Goal: Task Accomplishment & Management: Manage account settings

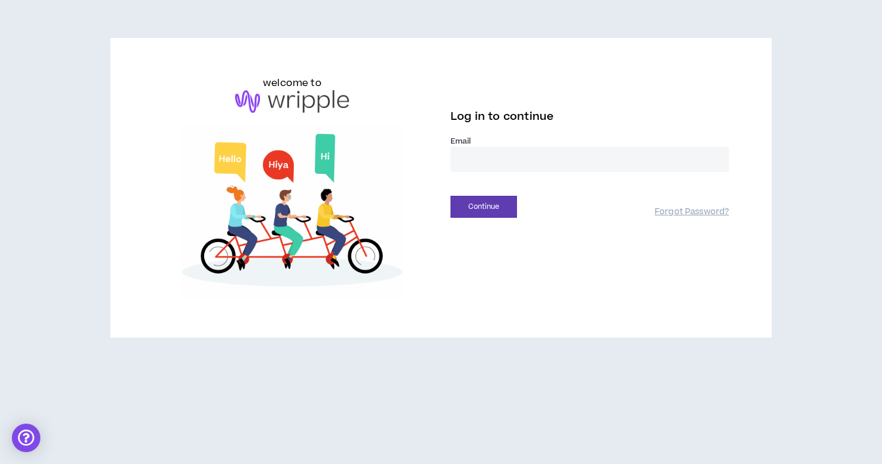
drag, startPoint x: 471, startPoint y: 144, endPoint x: 466, endPoint y: 140, distance: 6.4
click at [471, 143] on label "Email *" at bounding box center [589, 141] width 278 height 11
click at [472, 161] on input "email" at bounding box center [589, 160] width 278 height 26
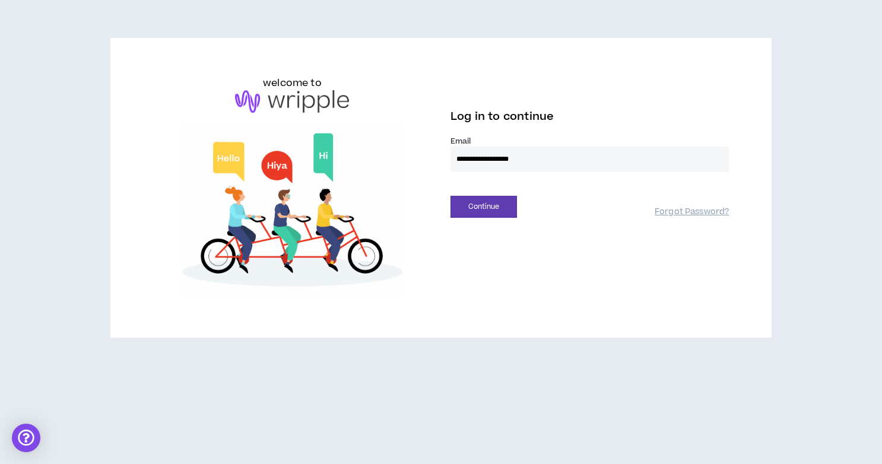
type input "**********"
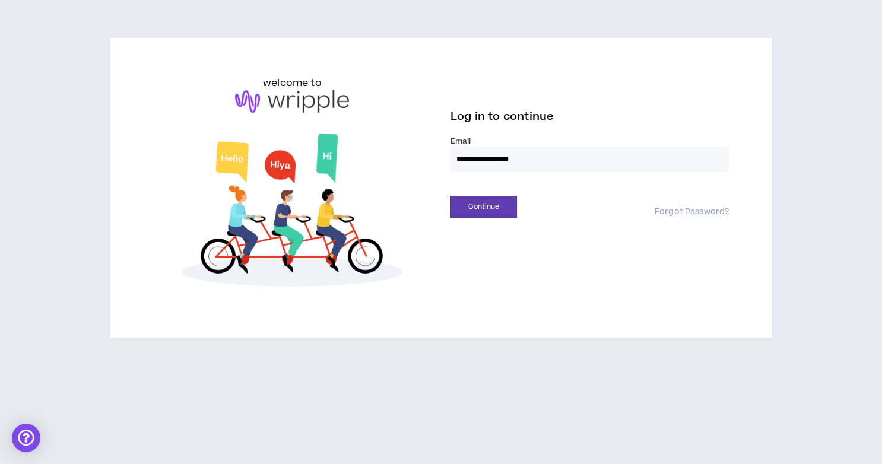
click at [450, 196] on button "Continue" at bounding box center [483, 207] width 66 height 22
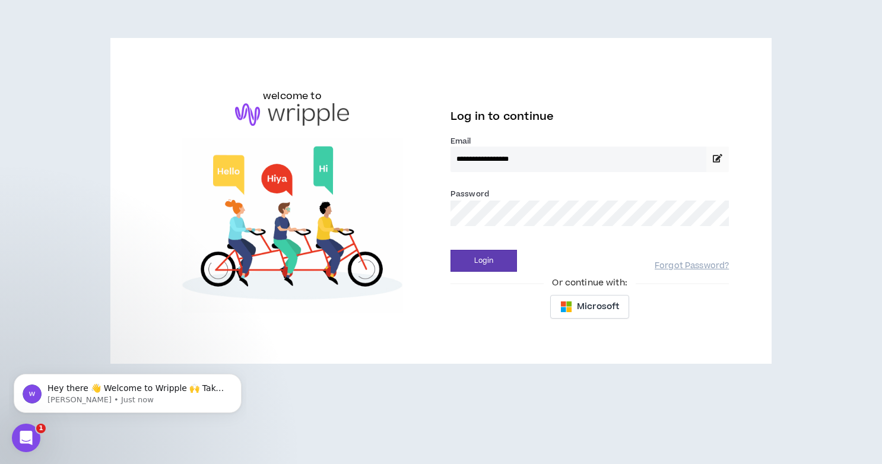
click at [450, 250] on button "Login" at bounding box center [483, 261] width 66 height 22
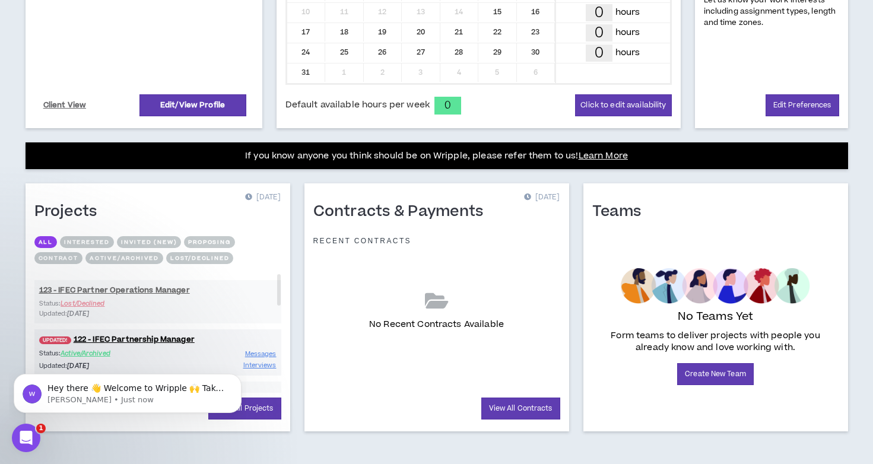
scroll to position [357, 0]
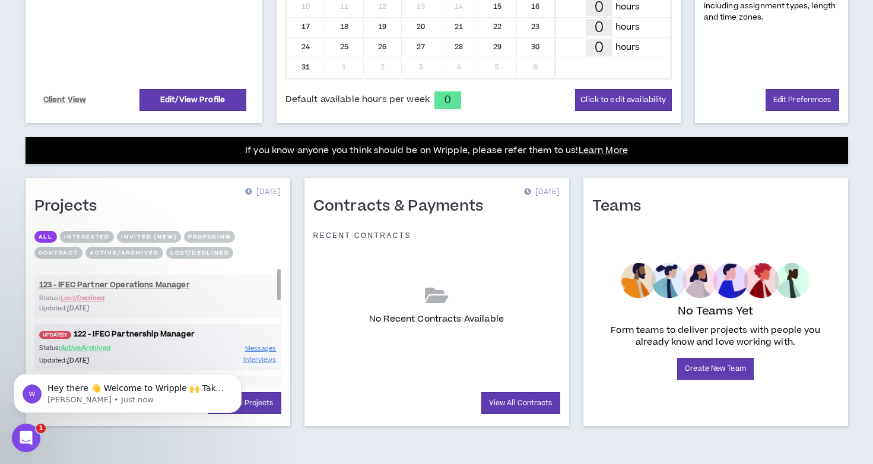
click at [186, 336] on link "UPDATED! 122 - IFEC Partnership Manager" at bounding box center [157, 334] width 247 height 11
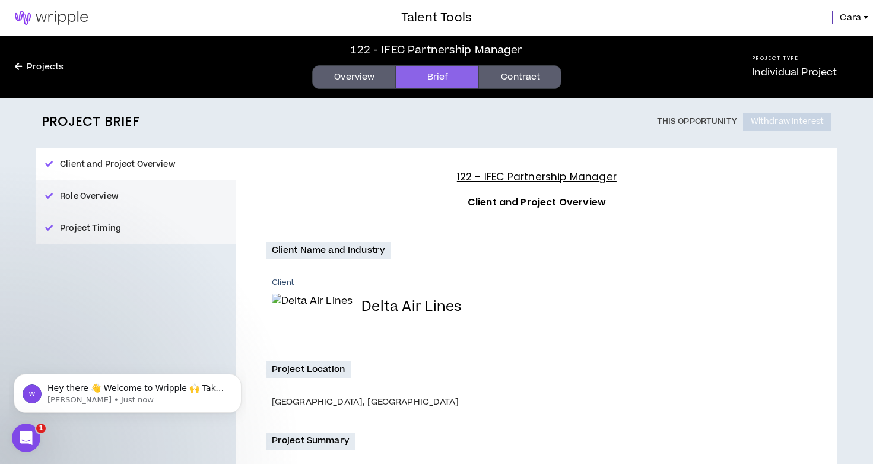
click at [28, 68] on link "Projects" at bounding box center [39, 67] width 78 height 13
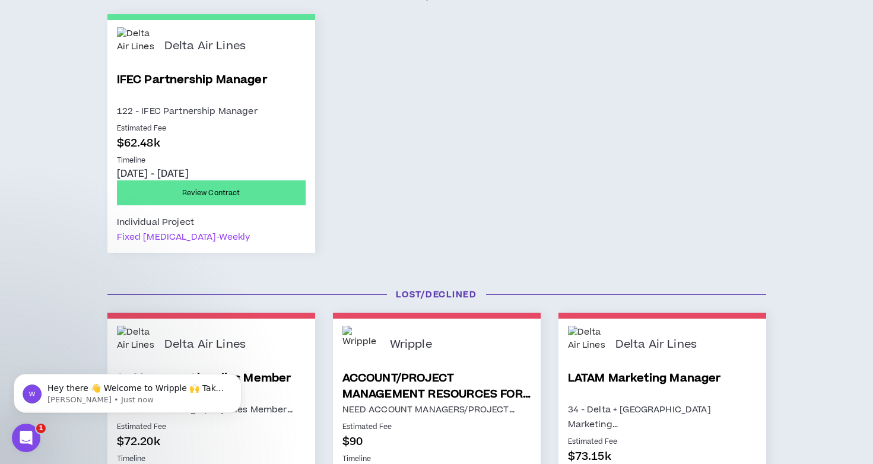
scroll to position [178, 0]
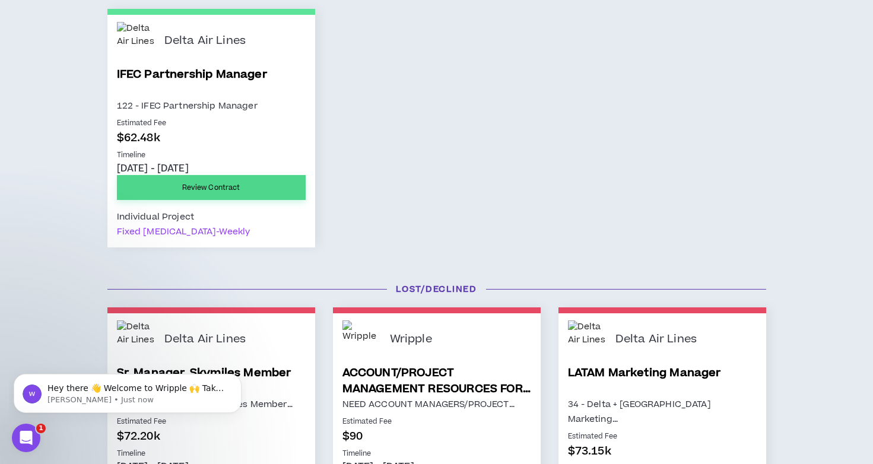
click at [249, 192] on link "Review Contract" at bounding box center [211, 187] width 189 height 25
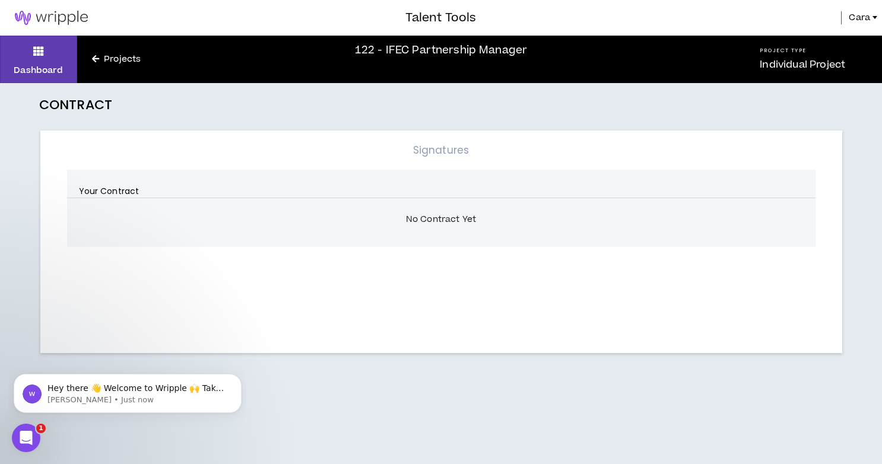
click at [89, 59] on link "Projects" at bounding box center [116, 59] width 78 height 13
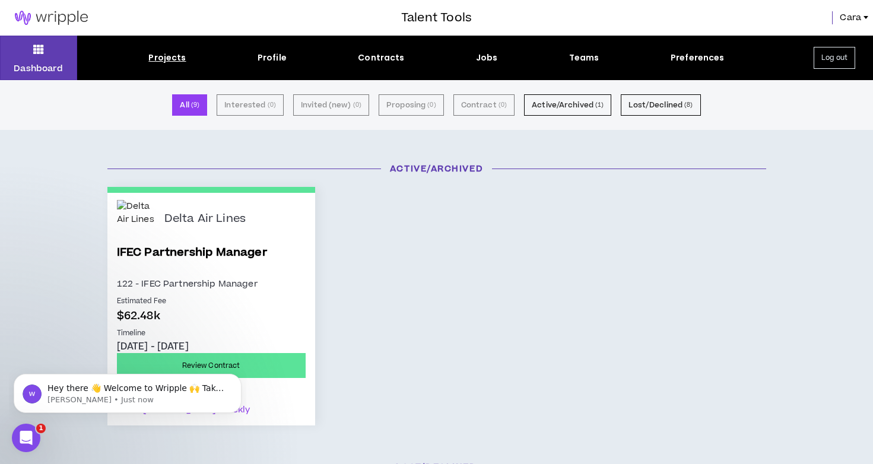
click at [471, 49] on div "Dashboard Projects Profile Contracts Jobs Teams Preferences Log out" at bounding box center [436, 58] width 873 height 44
click at [475, 51] on div "Dashboard Projects Profile Contracts Jobs Teams Preferences Log out" at bounding box center [436, 58] width 873 height 44
click at [481, 55] on div "Jobs" at bounding box center [487, 58] width 22 height 12
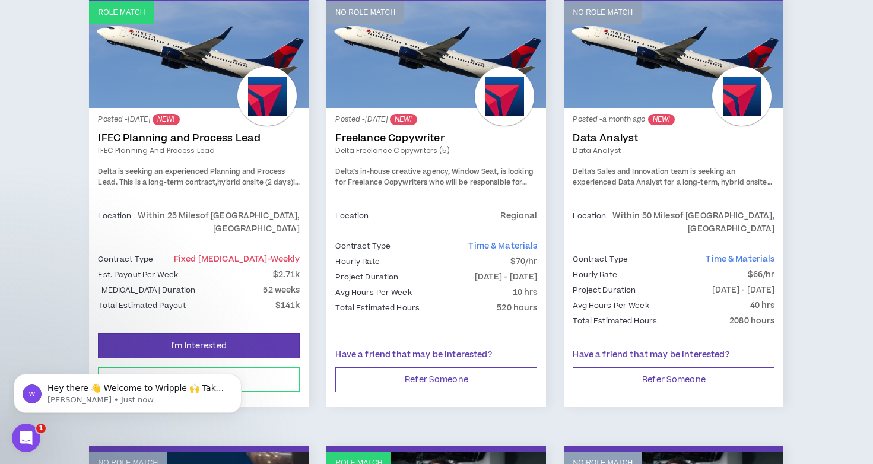
scroll to position [1602, 0]
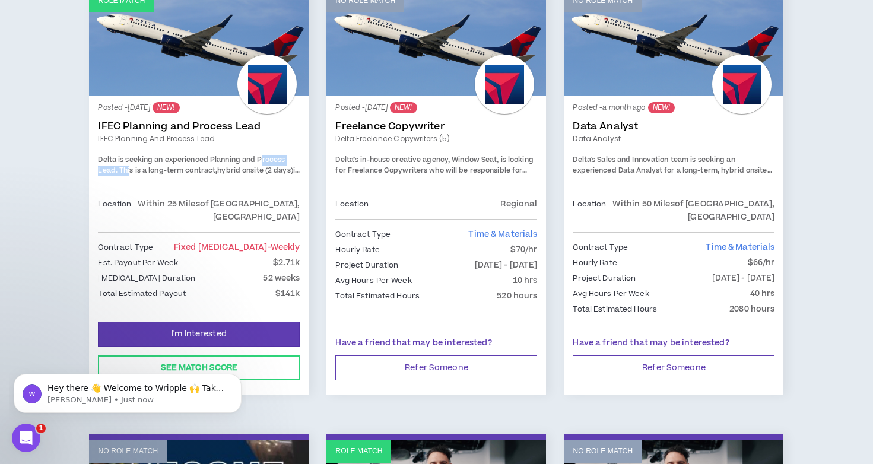
drag, startPoint x: 131, startPoint y: 149, endPoint x: 263, endPoint y: 137, distance: 132.8
click at [263, 155] on span "Delta is seeking an experienced Planning and Process Lead. This is a long-term …" at bounding box center [191, 165] width 187 height 21
drag, startPoint x: 240, startPoint y: 149, endPoint x: 247, endPoint y: 143, distance: 9.3
click at [247, 166] on strong "hybrid onsite (2 days)" at bounding box center [254, 171] width 75 height 10
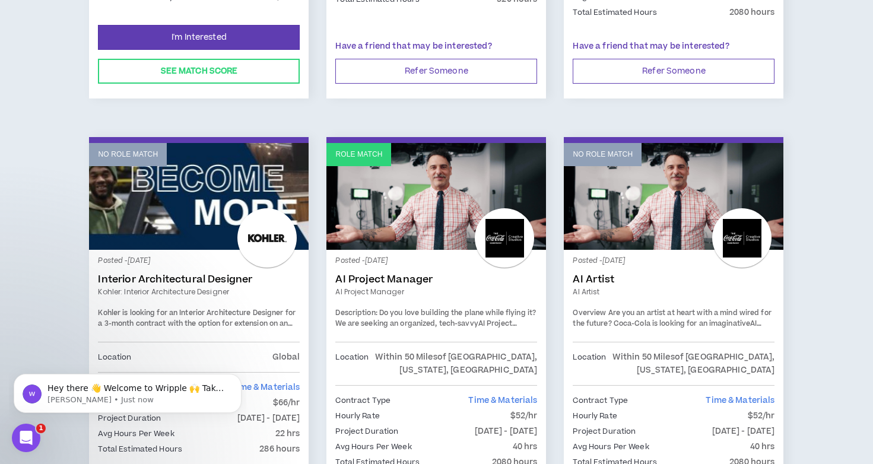
scroll to position [2040, 0]
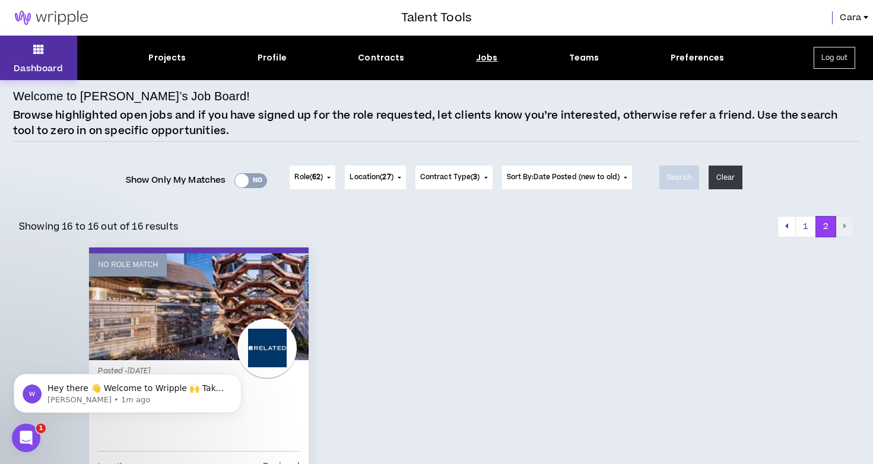
click at [48, 67] on p "Dashboard" at bounding box center [38, 68] width 49 height 12
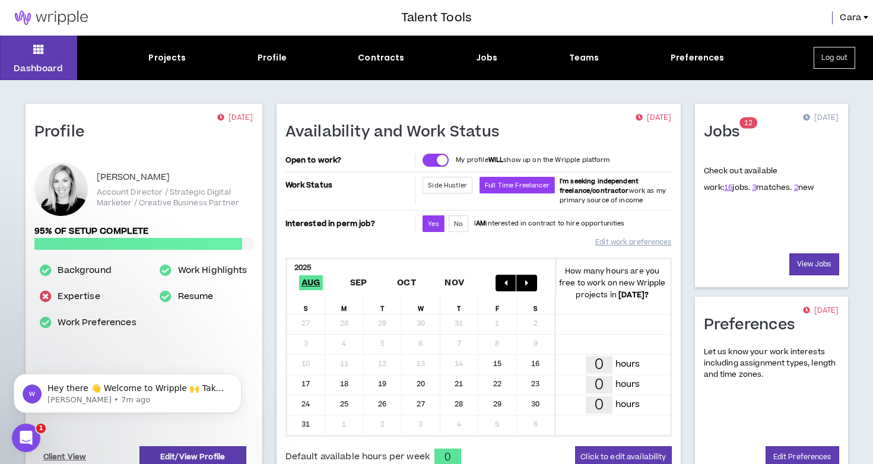
click at [96, 288] on div "Background Expertise Work Preferences" at bounding box center [88, 350] width 102 height 170
click at [93, 294] on link "Expertise" at bounding box center [79, 296] width 43 height 14
select select "***"
select select "**"
select select "***"
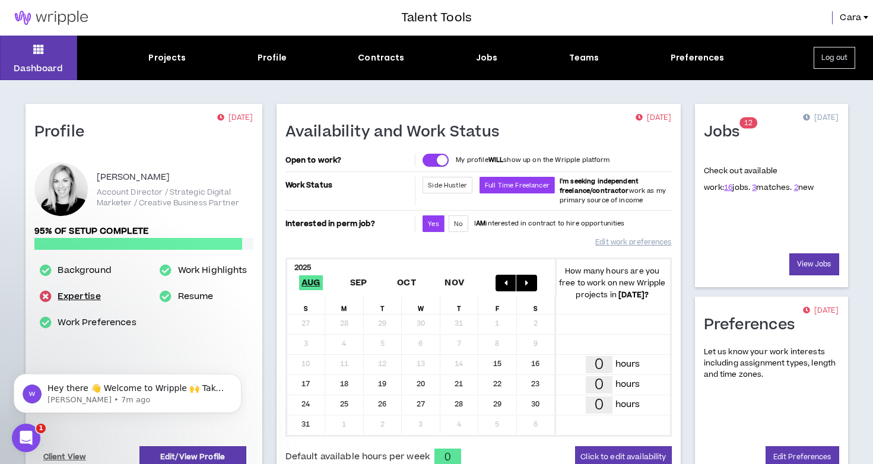
select select "***"
select select "**"
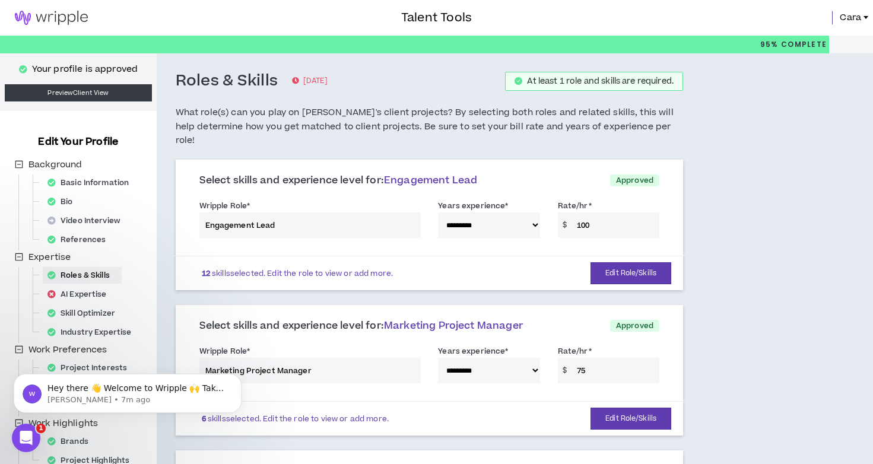
scroll to position [178, 0]
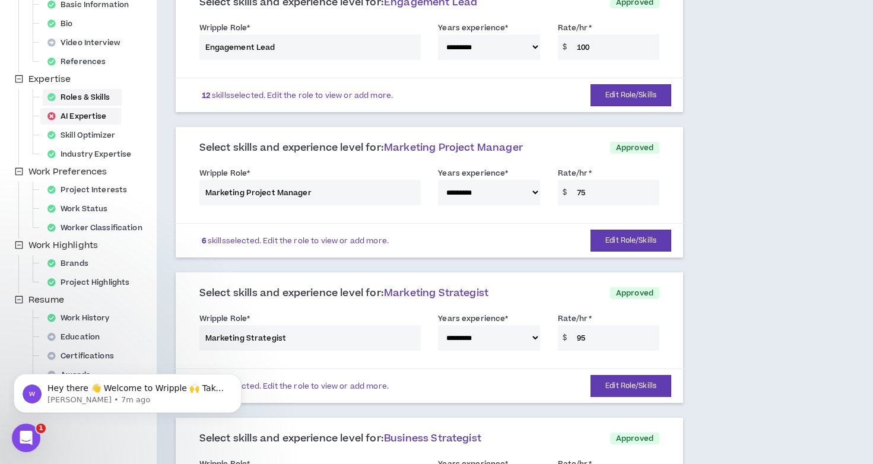
click at [75, 117] on div "AI Expertise" at bounding box center [81, 116] width 76 height 17
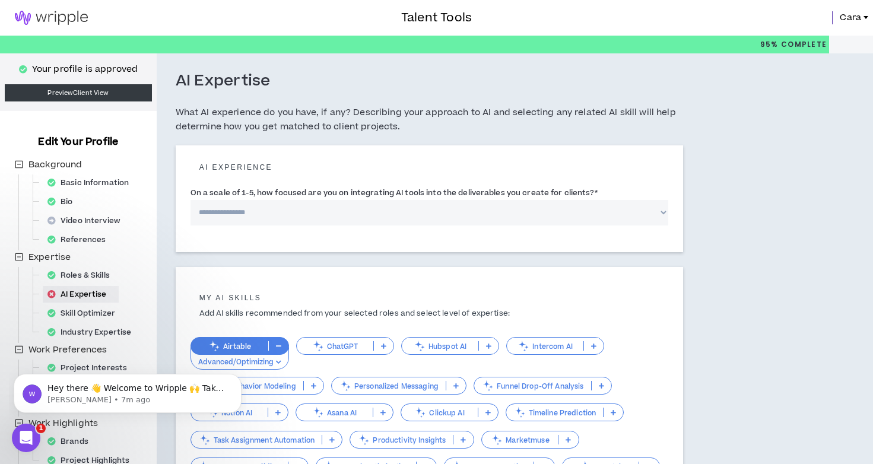
click at [347, 348] on p "ChatGPT" at bounding box center [335, 346] width 77 height 9
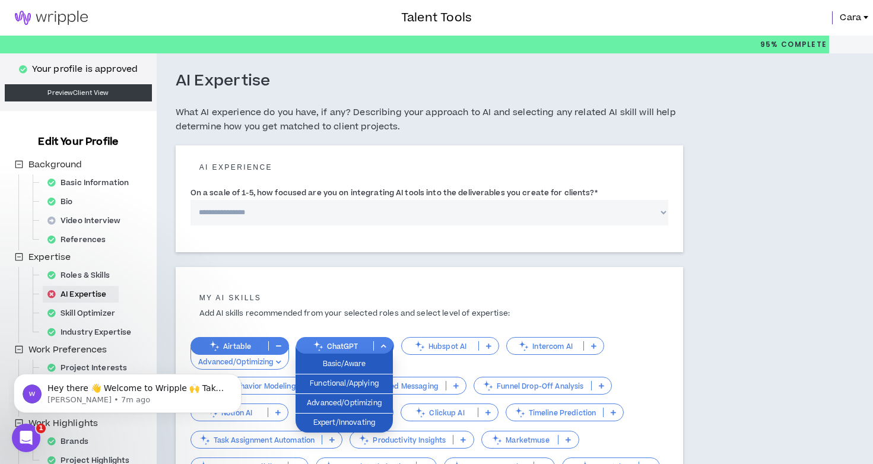
click at [347, 348] on p "ChatGPT" at bounding box center [335, 346] width 77 height 9
